Goal: Task Accomplishment & Management: Complete application form

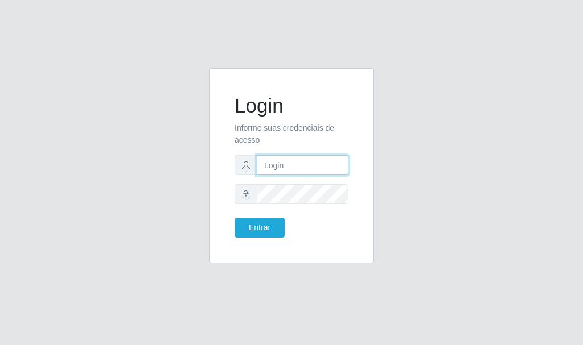
click at [305, 169] on input "text" at bounding box center [303, 165] width 92 height 20
type input "analucia@cestao"
click at [234, 218] on button "Entrar" at bounding box center [259, 228] width 50 height 20
click at [302, 194] on body "Login Informe suas credenciais de acesso analucia@cestao Entrar" at bounding box center [291, 172] width 583 height 345
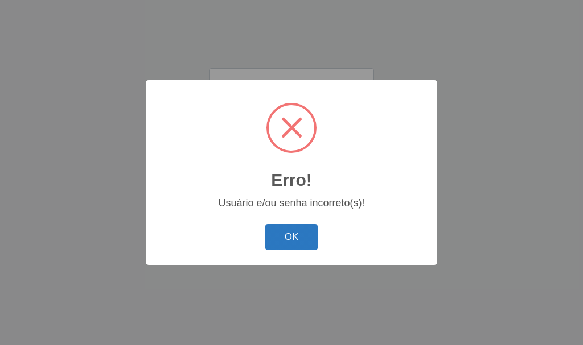
click at [290, 238] on button "OK" at bounding box center [291, 237] width 53 height 27
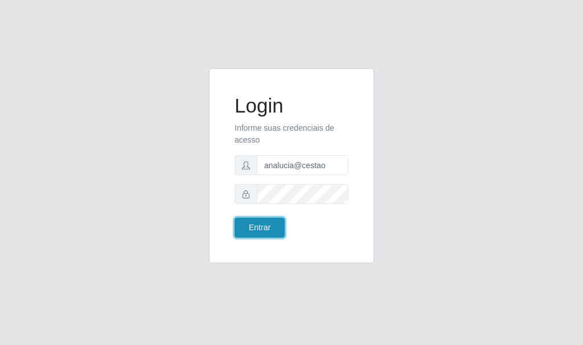
click at [265, 234] on button "Entrar" at bounding box center [259, 228] width 50 height 20
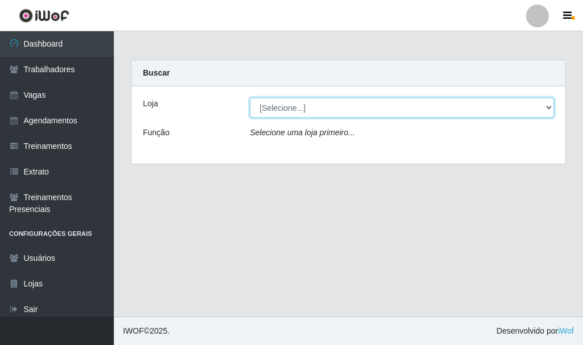
click at [308, 104] on select "[Selecione...] O Cestão - Geisel" at bounding box center [402, 108] width 304 height 20
select select "224"
click at [250, 98] on select "[Selecione...] O Cestão - Geisel" at bounding box center [402, 108] width 304 height 20
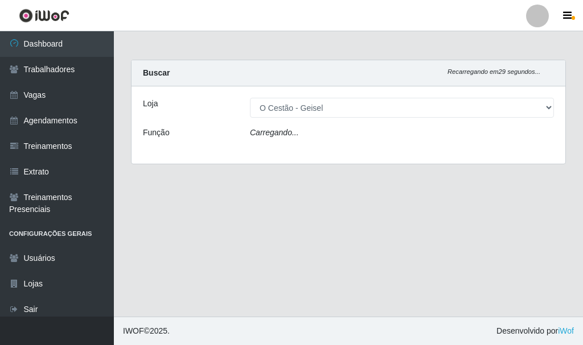
click at [317, 122] on div "Loja [Selecione...] O Cestão - [PERSON_NAME] Função Carregando..." at bounding box center [347, 124] width 433 height 77
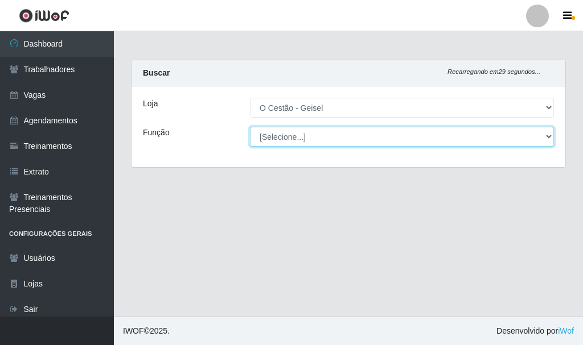
click at [318, 143] on select "[Selecione...] ASG ASG + ASG ++ Auxiliar de Estoque Auxiliar de Estoque + Auxil…" at bounding box center [402, 137] width 304 height 20
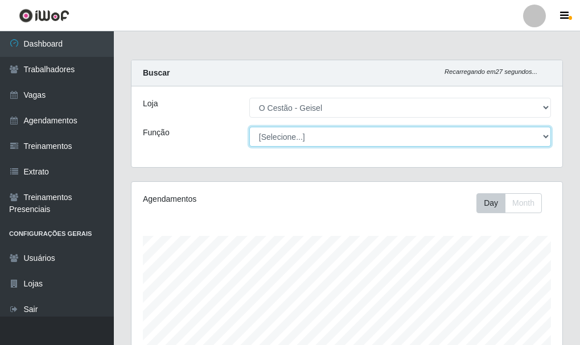
click at [317, 131] on select "[Selecione...] ASG ASG + ASG ++ Auxiliar de Estoque Auxiliar de Estoque + Auxil…" at bounding box center [400, 137] width 302 height 20
select select "22"
click at [249, 127] on select "[Selecione...] ASG ASG + ASG ++ Auxiliar de Estoque Auxiliar de Estoque + Auxil…" at bounding box center [400, 137] width 302 height 20
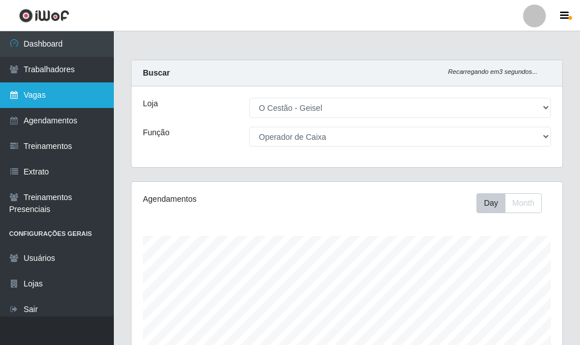
click at [59, 96] on link "Vagas" at bounding box center [57, 95] width 114 height 26
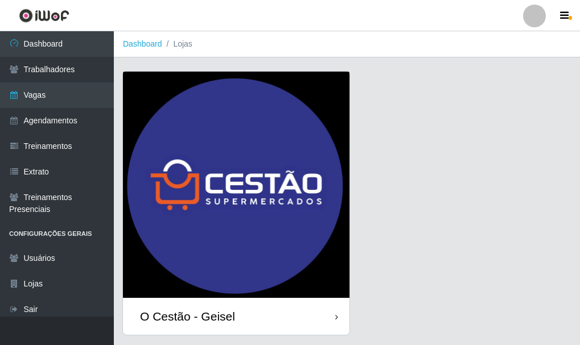
scroll to position [32, 0]
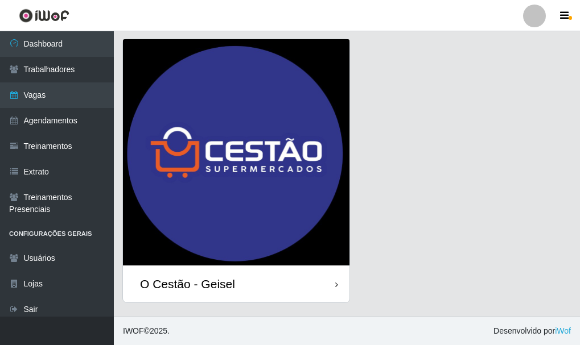
click at [312, 288] on div "O Cestão - Geisel" at bounding box center [236, 284] width 226 height 37
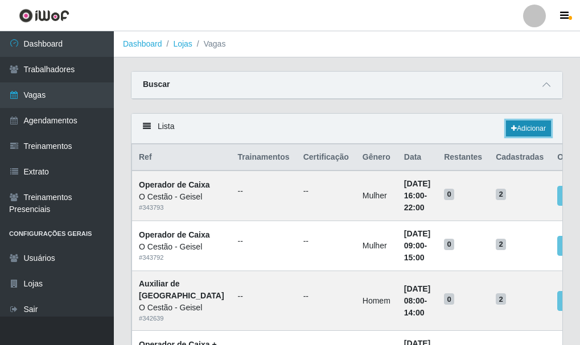
click at [543, 124] on link "Adicionar" at bounding box center [528, 129] width 45 height 16
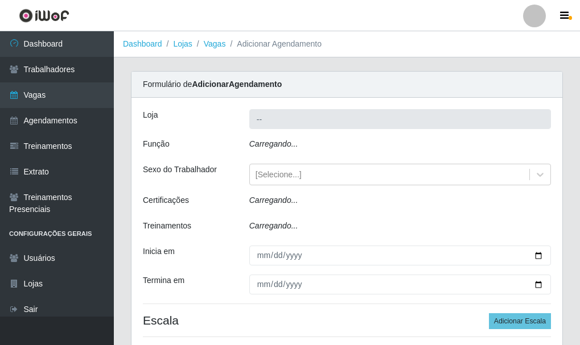
type input "O Cestão - Geisel"
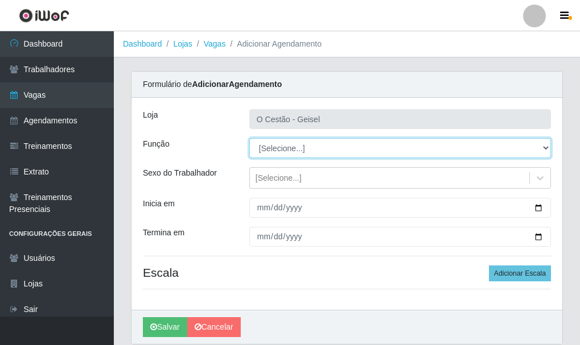
click at [307, 155] on select "[Selecione...] ASG ASG + ASG ++ Auxiliar de Estoque Auxiliar de Estoque + Auxil…" at bounding box center [400, 148] width 302 height 20
select select "22"
click at [249, 138] on select "[Selecione...] ASG ASG + ASG ++ Auxiliar de Estoque Auxiliar de Estoque + Auxil…" at bounding box center [400, 148] width 302 height 20
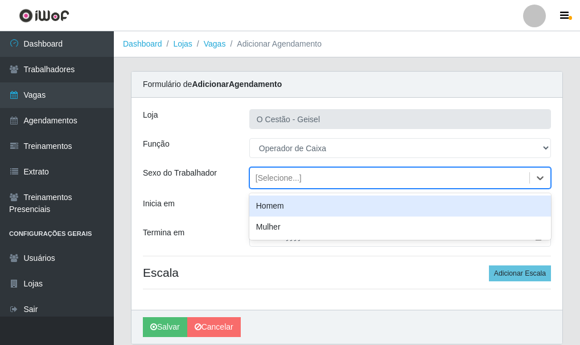
click at [316, 180] on div "[Selecione...]" at bounding box center [389, 178] width 279 height 19
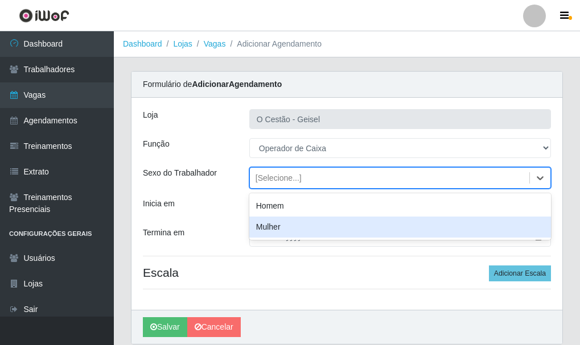
click at [301, 227] on div "Mulher" at bounding box center [400, 227] width 302 height 21
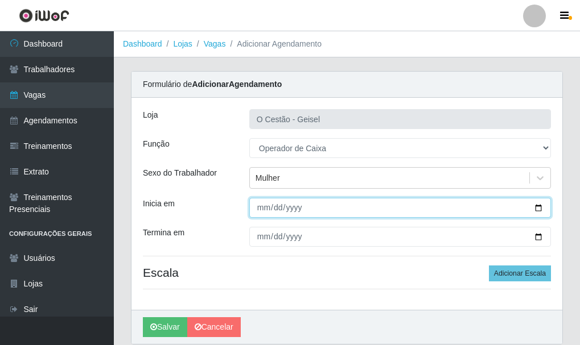
click at [257, 205] on input "Inicia em" at bounding box center [400, 208] width 302 height 20
click at [282, 209] on input "Inicia em" at bounding box center [400, 208] width 302 height 20
click at [272, 214] on input "Inicia em" at bounding box center [400, 208] width 302 height 20
click at [275, 210] on input "Inicia em" at bounding box center [400, 208] width 302 height 20
type input "[DATE]"
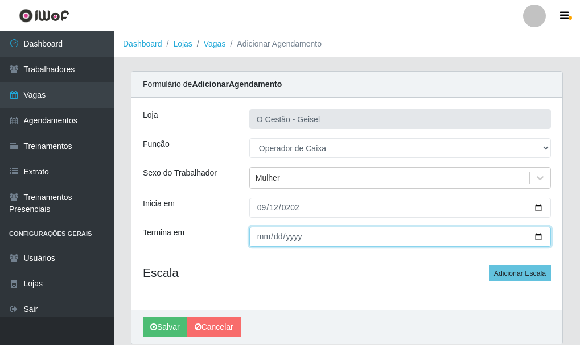
click at [270, 236] on input "Termina em" at bounding box center [400, 237] width 302 height 20
type input "[DATE]"
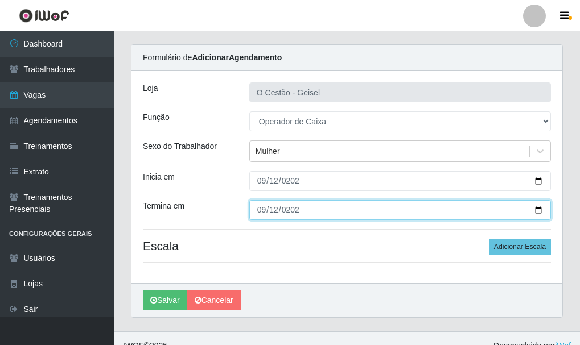
scroll to position [42, 0]
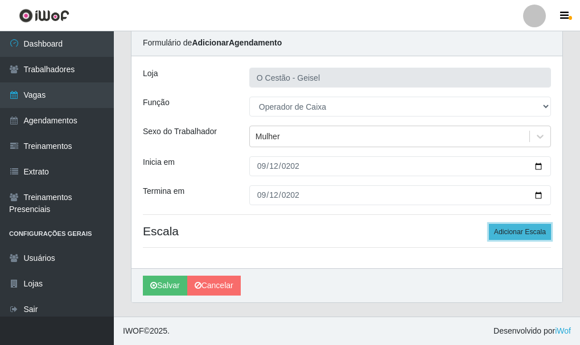
click at [509, 235] on button "Adicionar Escala" at bounding box center [520, 232] width 62 height 16
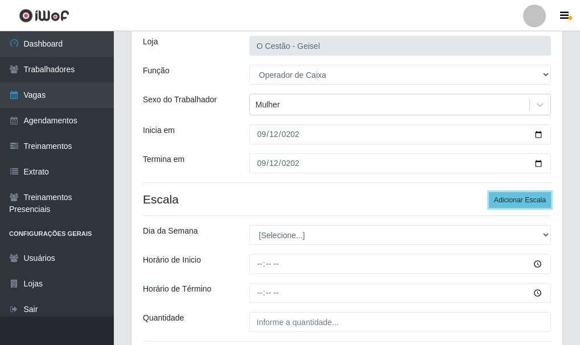
scroll to position [155, 0]
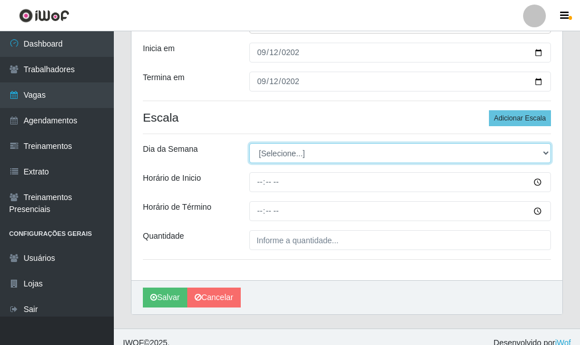
click at [366, 154] on select "[Selecione...] Segunda Terça Quarta Quinta Sexta Sábado Domingo" at bounding box center [400, 153] width 302 height 20
select select "5"
click at [249, 143] on select "[Selecione...] Segunda Terça Quarta Quinta Sexta Sábado Domingo" at bounding box center [400, 153] width 302 height 20
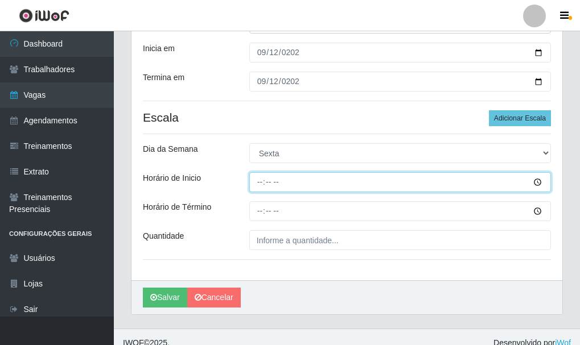
click at [250, 183] on input "Horário de Inicio" at bounding box center [400, 182] width 302 height 20
type input "09:00"
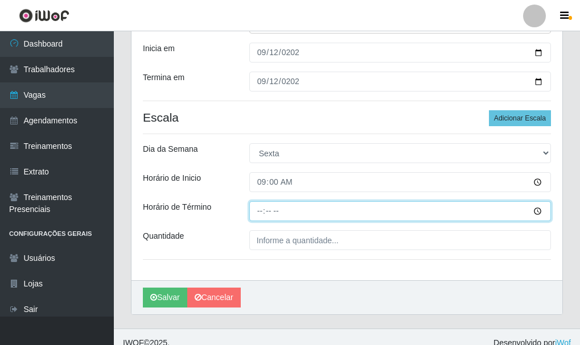
click at [261, 214] on input "Horário de Término" at bounding box center [400, 211] width 302 height 20
type input "15:00"
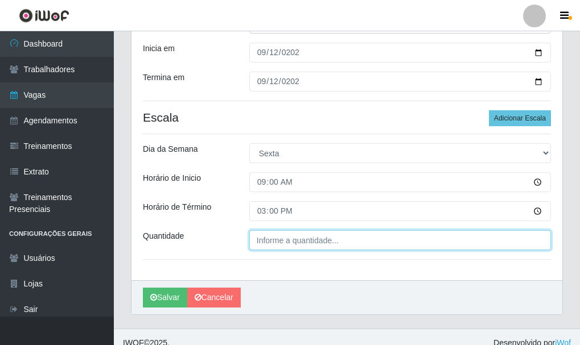
click at [287, 246] on input "Quantidade" at bounding box center [400, 240] width 302 height 20
click at [291, 231] on input "___" at bounding box center [400, 240] width 302 height 20
type input "1__"
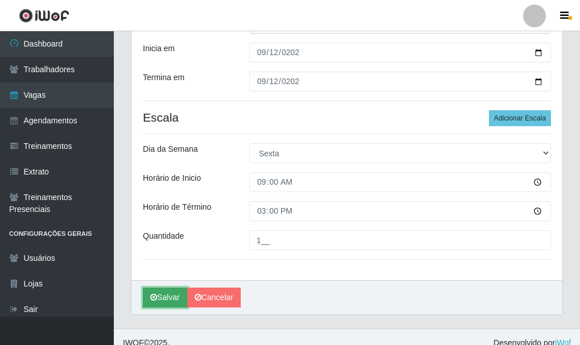
click at [174, 291] on button "Salvar" at bounding box center [165, 298] width 44 height 20
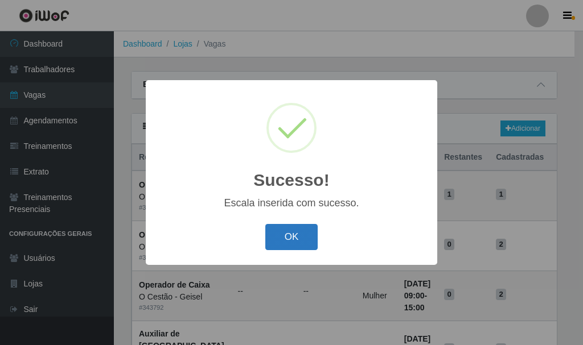
click at [313, 229] on button "OK" at bounding box center [291, 237] width 53 height 27
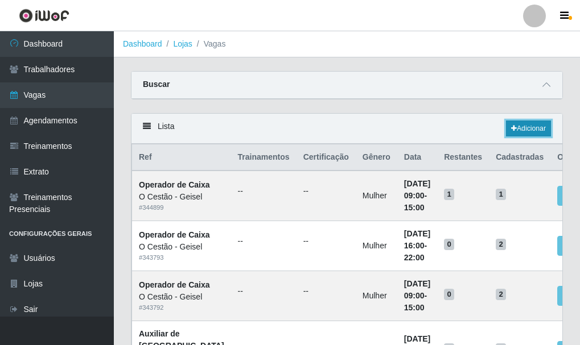
click at [524, 130] on link "Adicionar" at bounding box center [528, 129] width 45 height 16
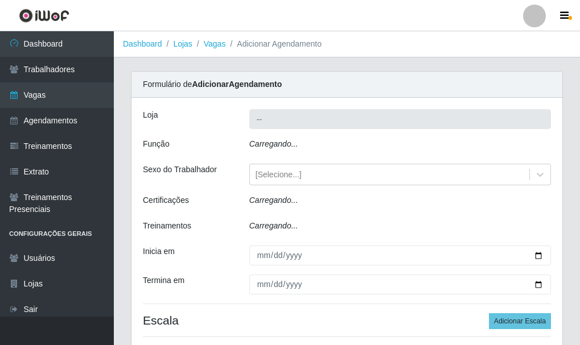
type input "O Cestão - Geisel"
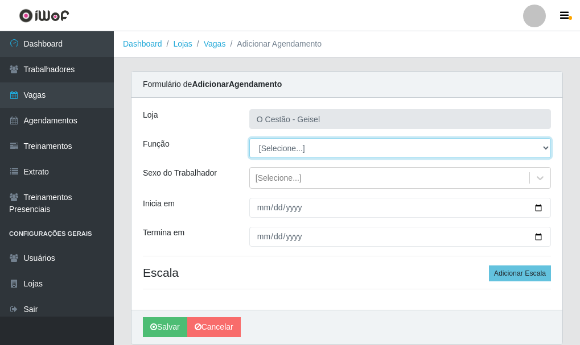
click at [303, 152] on select "[Selecione...] ASG ASG + ASG ++ Auxiliar de Estoque Auxiliar de Estoque + Auxil…" at bounding box center [400, 148] width 302 height 20
select select "22"
click at [249, 138] on select "[Selecione...] ASG ASG + ASG ++ Auxiliar de Estoque Auxiliar de Estoque + Auxil…" at bounding box center [400, 148] width 302 height 20
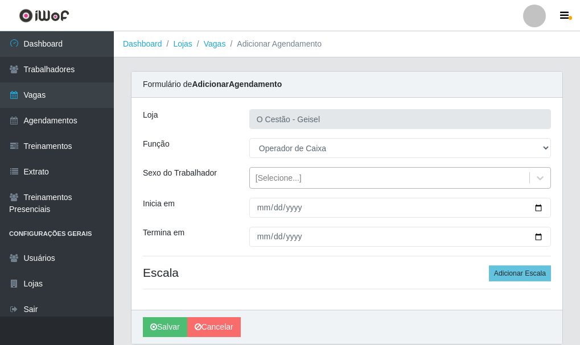
click at [267, 177] on div "[Selecione...]" at bounding box center [278, 178] width 46 height 12
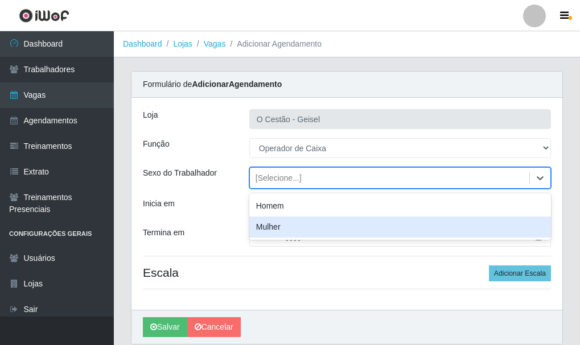
click at [283, 229] on div "Mulher" at bounding box center [400, 227] width 302 height 21
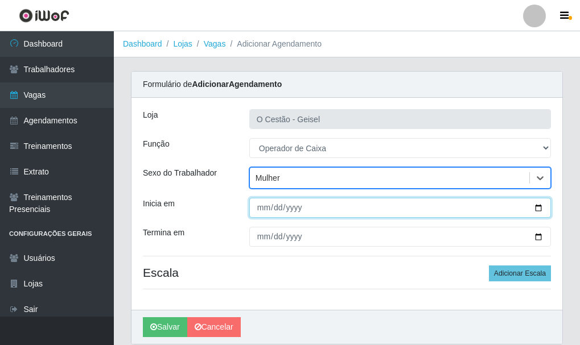
click at [261, 208] on input "Inicia em" at bounding box center [400, 208] width 302 height 20
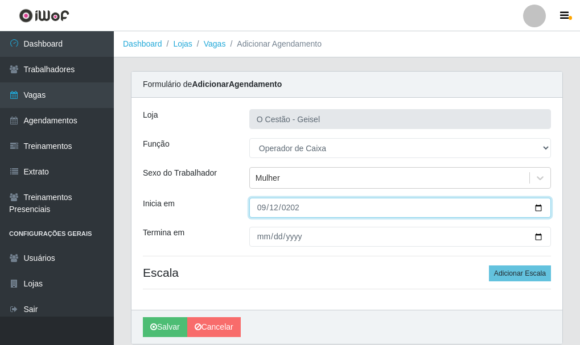
type input "[DATE]"
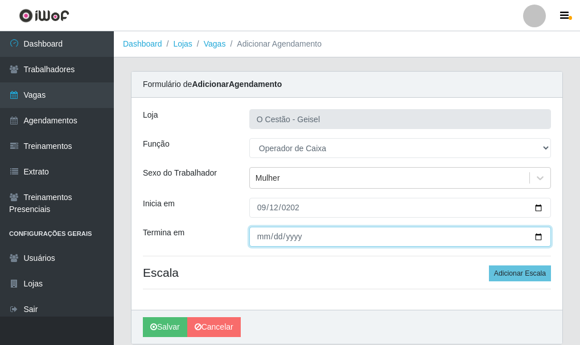
click at [262, 239] on input "Termina em" at bounding box center [400, 237] width 302 height 20
type input "[DATE]"
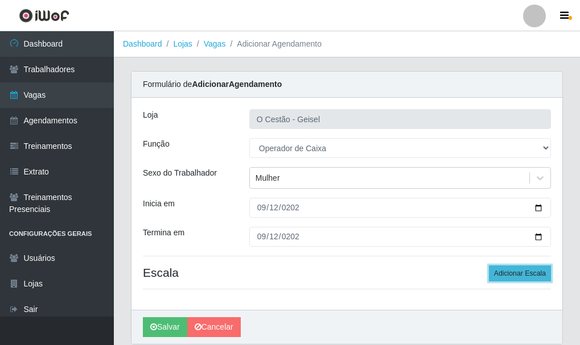
click at [510, 269] on button "Adicionar Escala" at bounding box center [520, 274] width 62 height 16
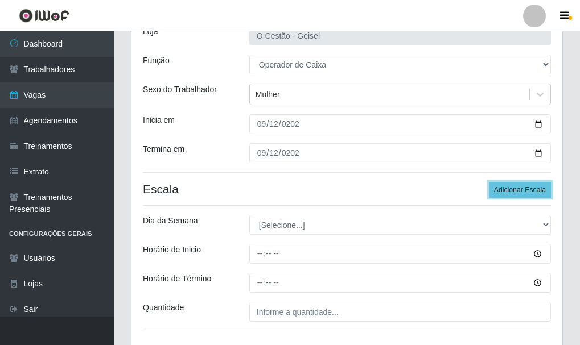
scroll to position [167, 0]
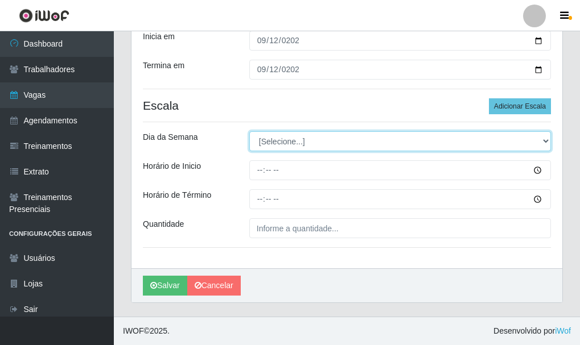
click at [329, 141] on select "[Selecione...] Segunda Terça Quarta Quinta Sexta Sábado Domingo" at bounding box center [400, 141] width 302 height 20
select select "5"
click at [249, 131] on select "[Selecione...] Segunda Terça Quarta Quinta Sexta Sábado Domingo" at bounding box center [400, 141] width 302 height 20
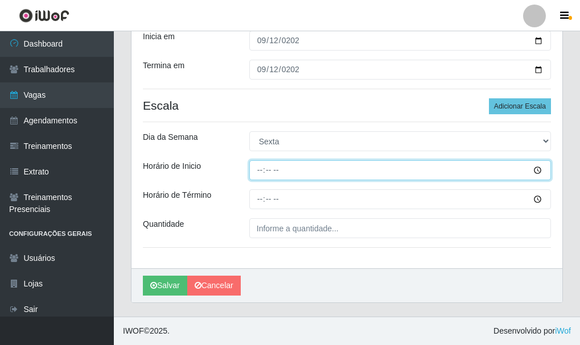
click at [280, 168] on input "Horário de Inicio" at bounding box center [400, 170] width 302 height 20
type input "16:00"
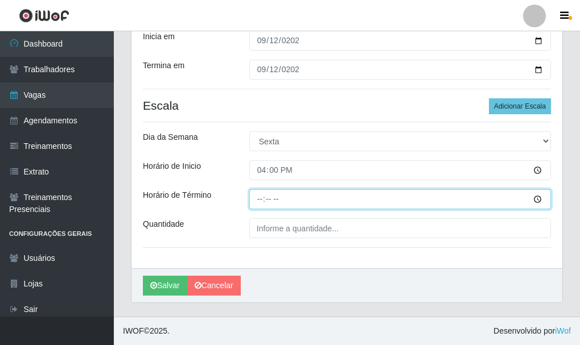
click at [261, 195] on input "Horário de Término" at bounding box center [400, 199] width 302 height 20
type input "22:00"
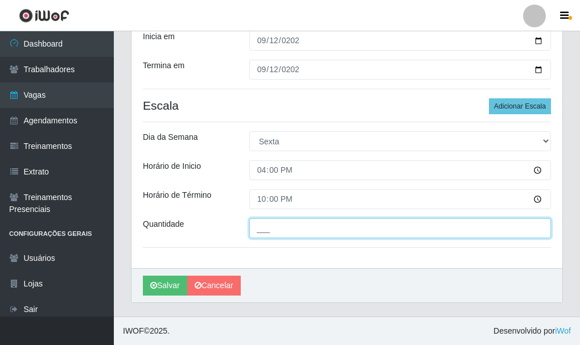
click at [279, 237] on input "___" at bounding box center [400, 228] width 302 height 20
type input "2__"
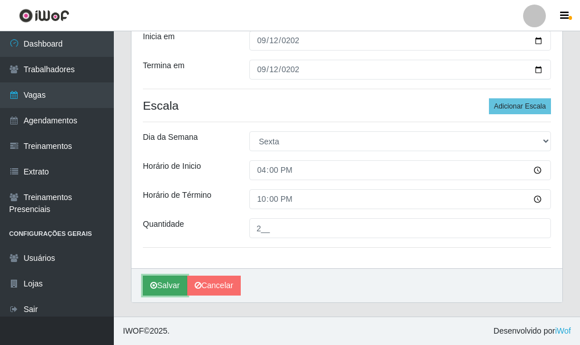
click at [150, 289] on icon "submit" at bounding box center [153, 286] width 7 height 8
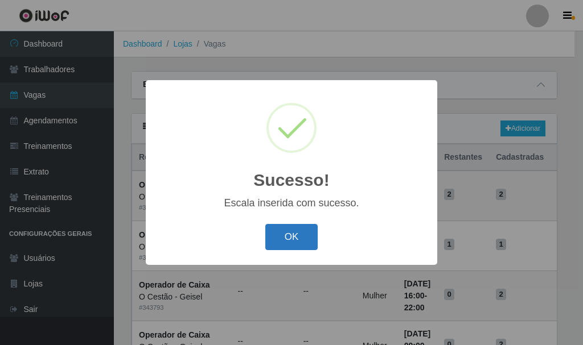
click at [303, 230] on button "OK" at bounding box center [291, 237] width 53 height 27
